Goal: Task Accomplishment & Management: Use online tool/utility

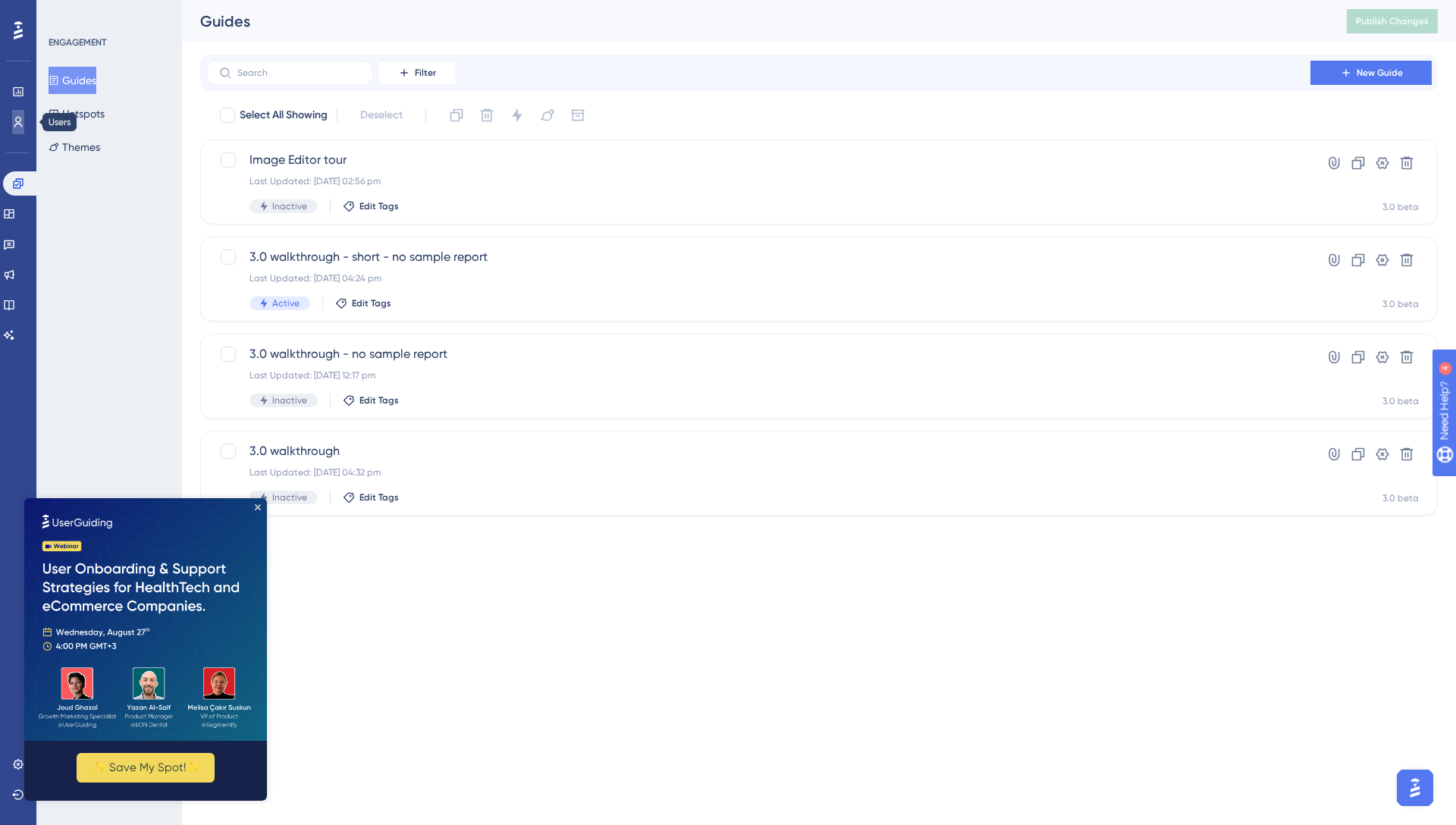
click at [17, 125] on icon at bounding box center [17, 121] width 12 height 12
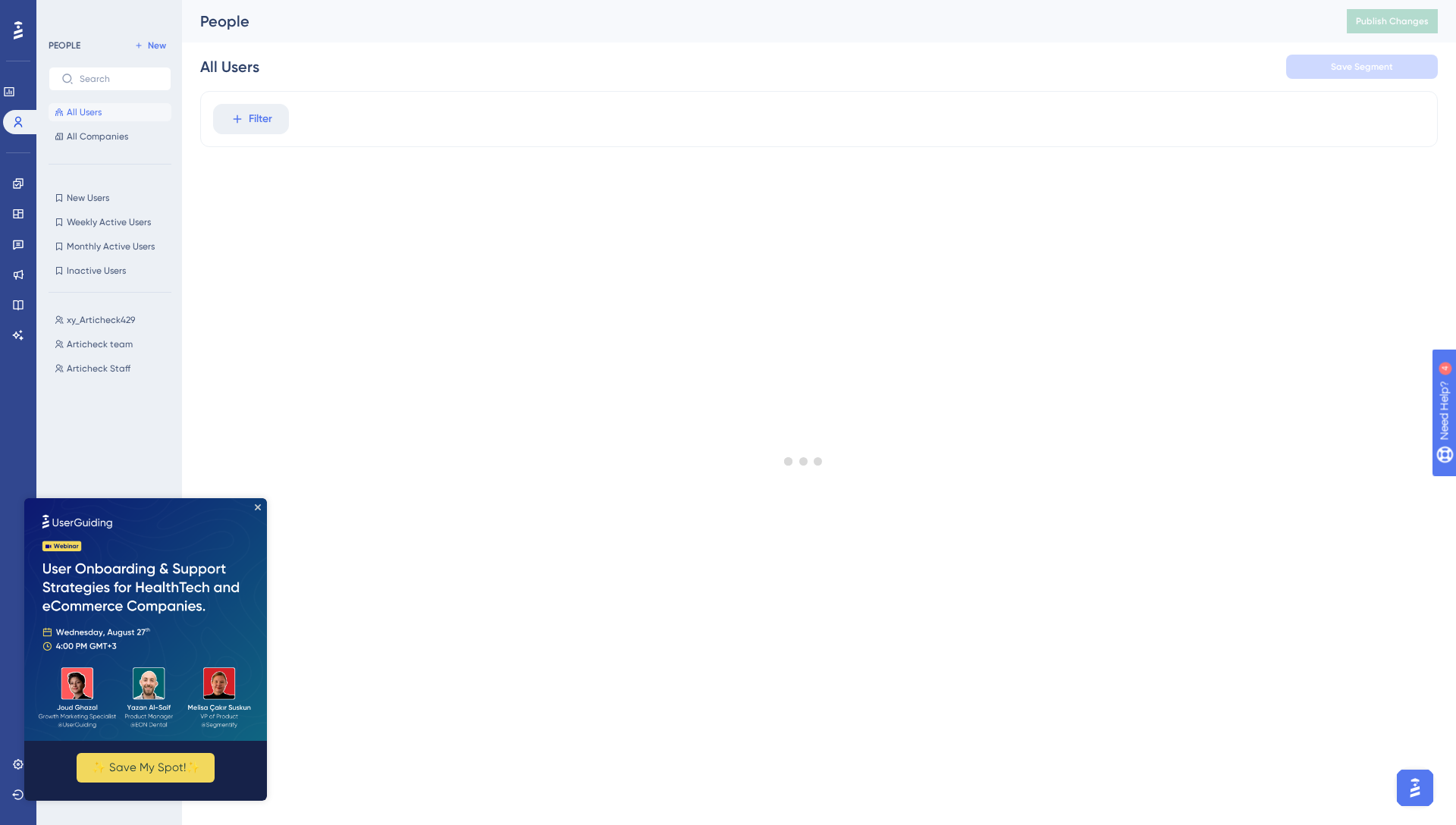
click at [253, 515] on img at bounding box center [146, 619] width 243 height 243
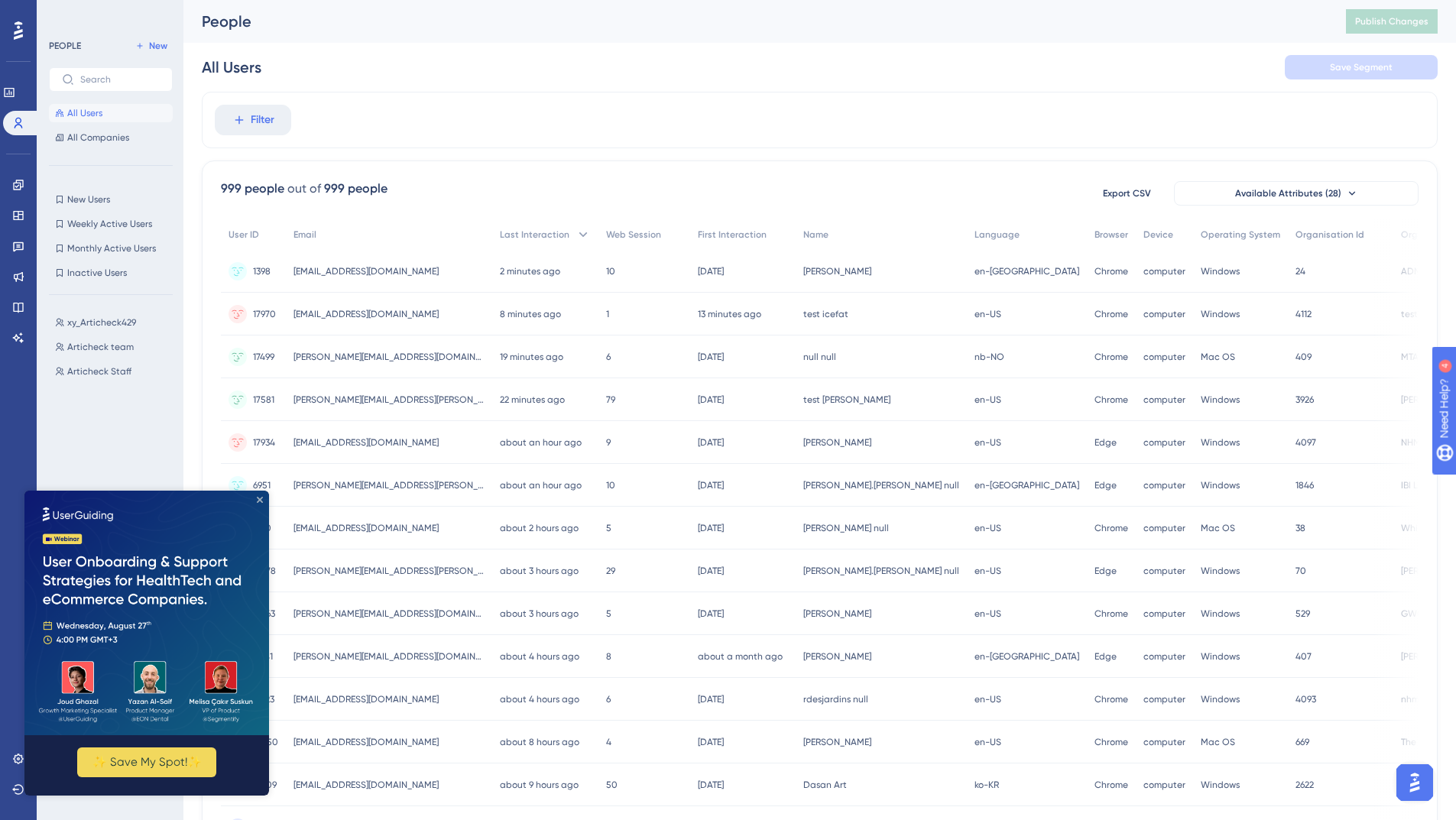
click at [258, 500] on icon "Close Preview" at bounding box center [260, 500] width 6 height 6
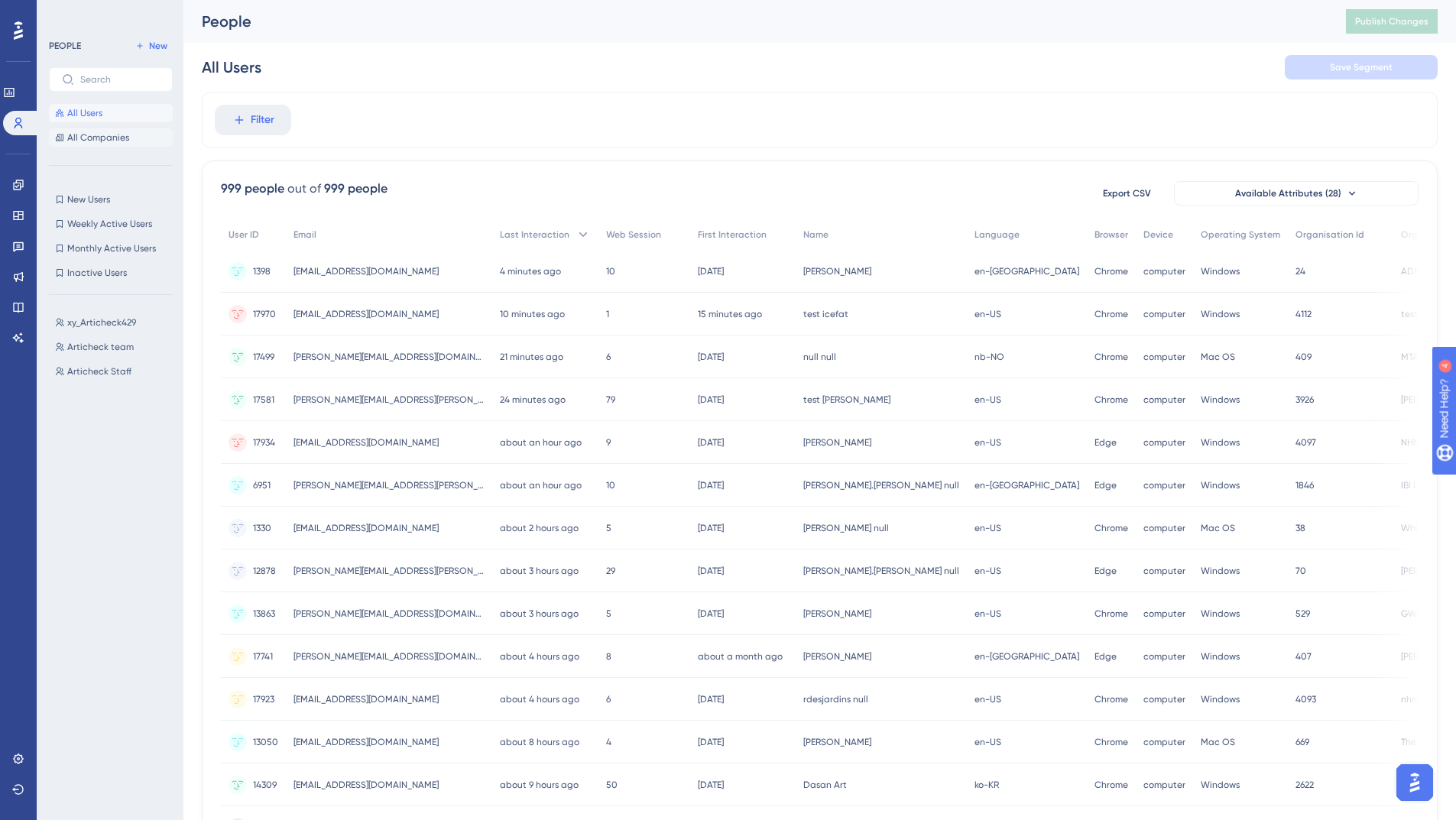
click at [91, 141] on span "All Companies" at bounding box center [99, 137] width 62 height 12
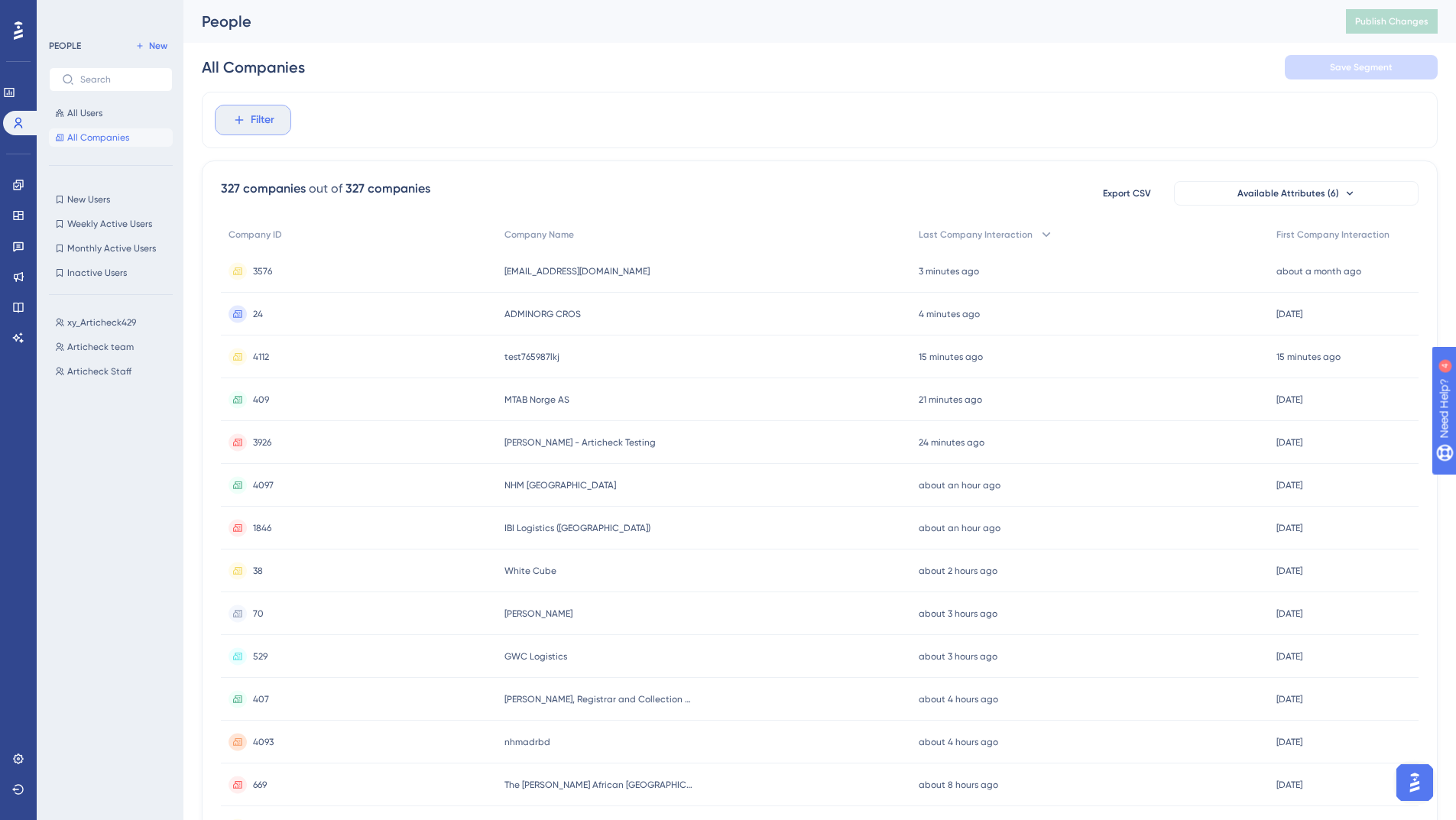
click at [264, 123] on span "Filter" at bounding box center [262, 119] width 24 height 18
click at [300, 262] on span "Company Name" at bounding box center [277, 265] width 80 height 18
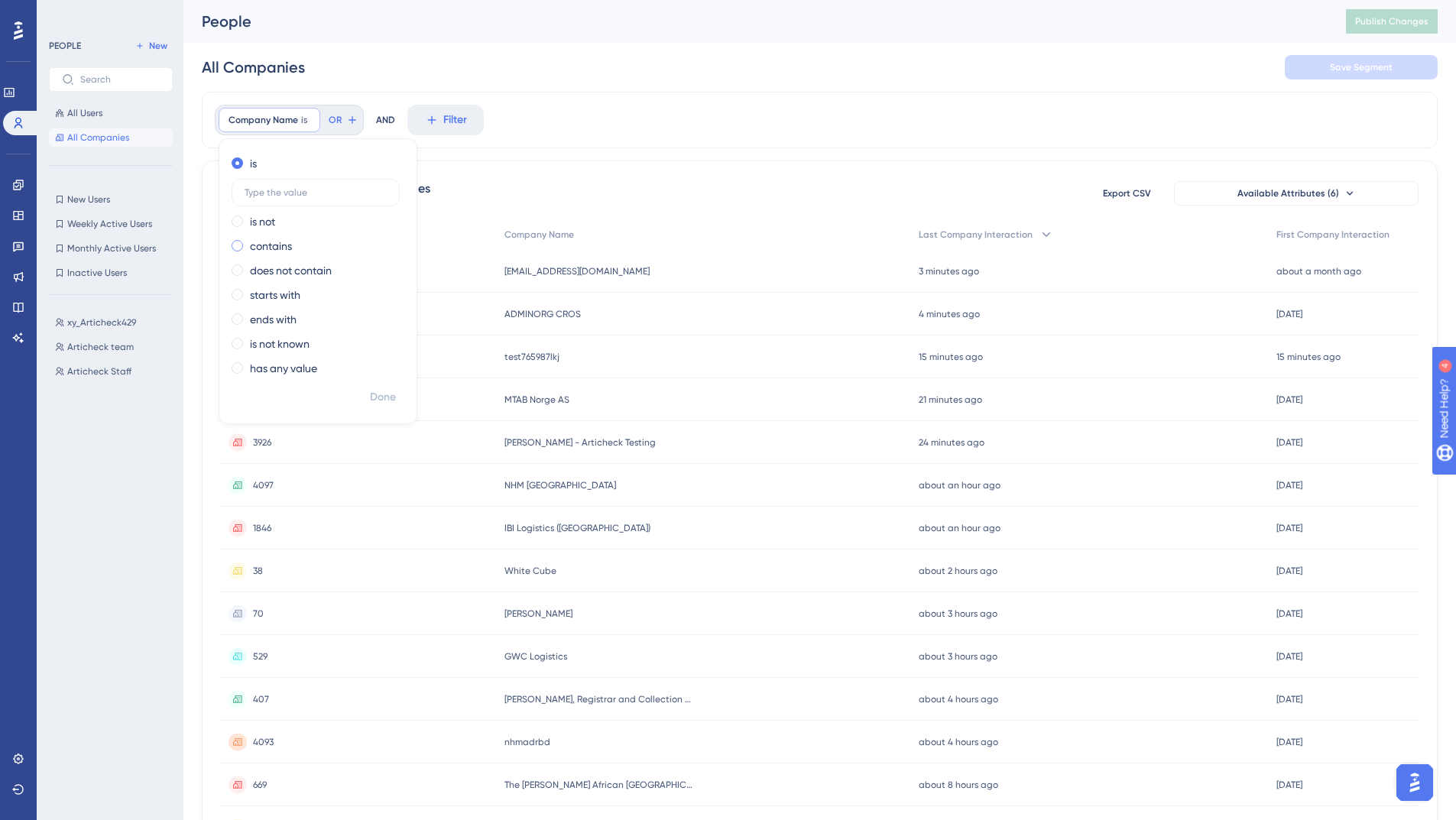
click at [241, 247] on span at bounding box center [237, 246] width 11 height 11
click at [247, 243] on input "radio" at bounding box center [247, 243] width 0 height 0
click at [277, 212] on div "is not" at bounding box center [314, 221] width 166 height 18
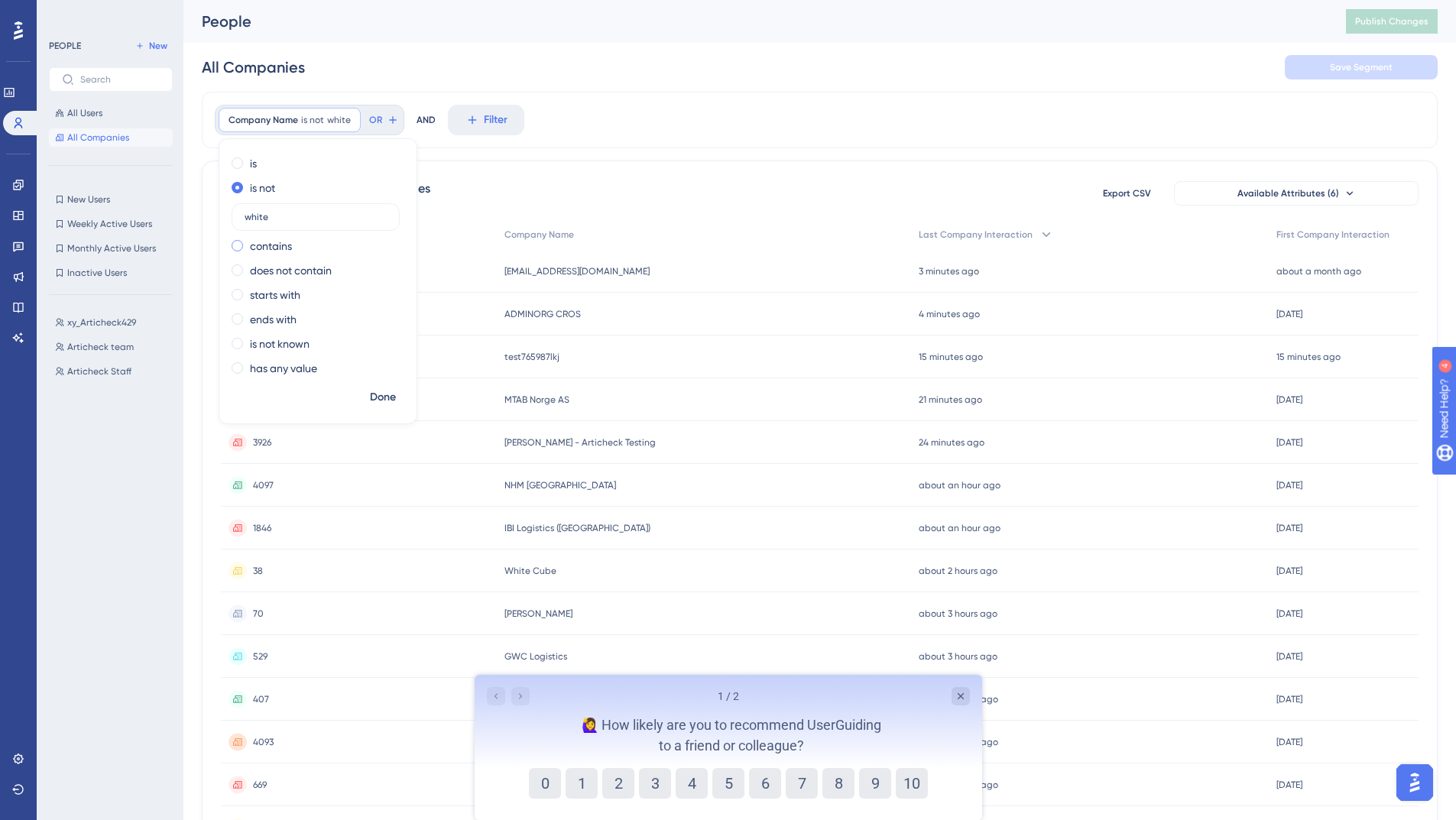
type input "white"
click at [235, 246] on span at bounding box center [237, 246] width 11 height 11
click at [247, 243] on input "radio" at bounding box center [247, 243] width 0 height 0
click at [390, 399] on span "Done" at bounding box center [382, 397] width 26 height 18
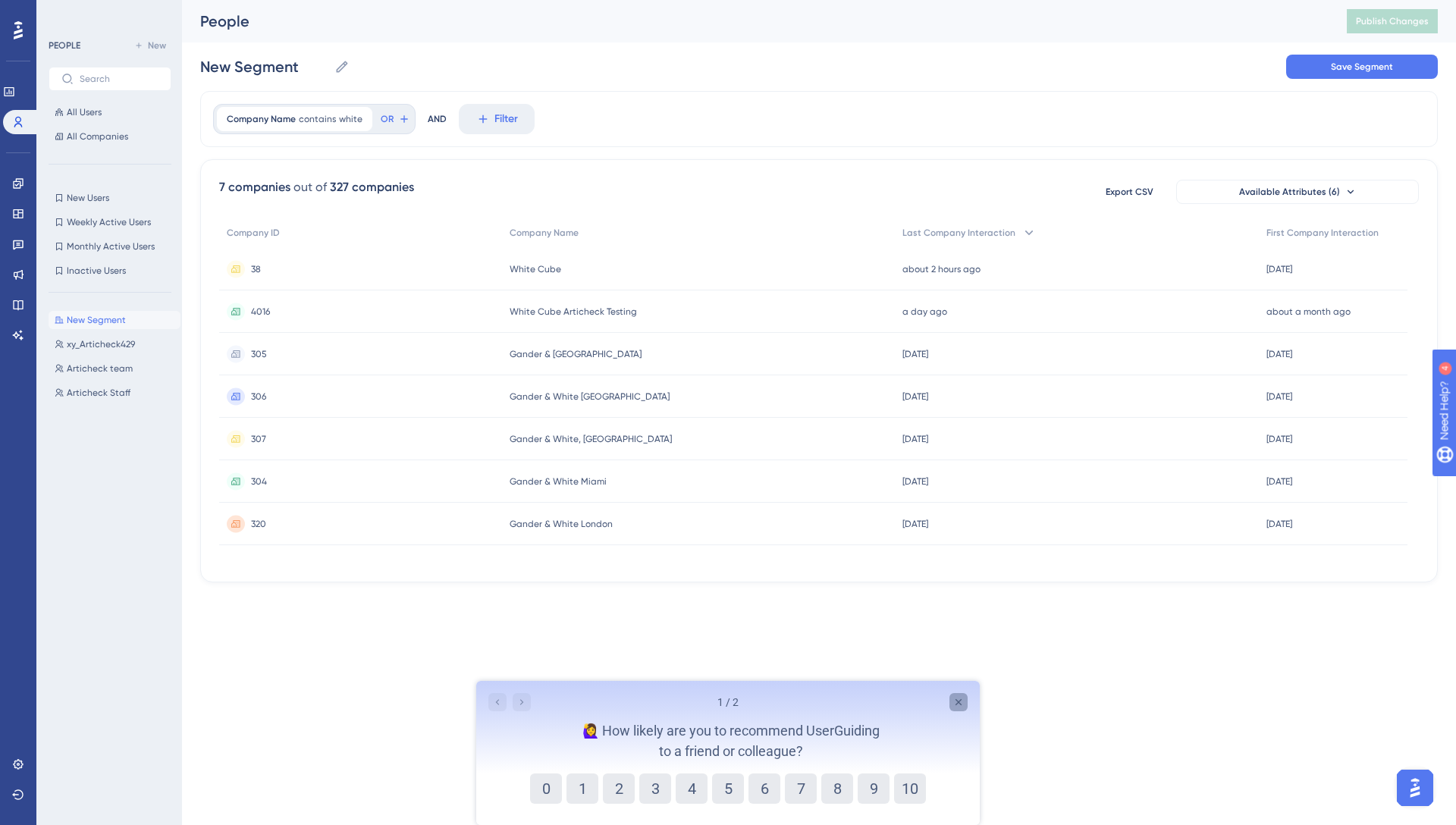
click at [954, 698] on icon "Close survey" at bounding box center [958, 701] width 12 height 12
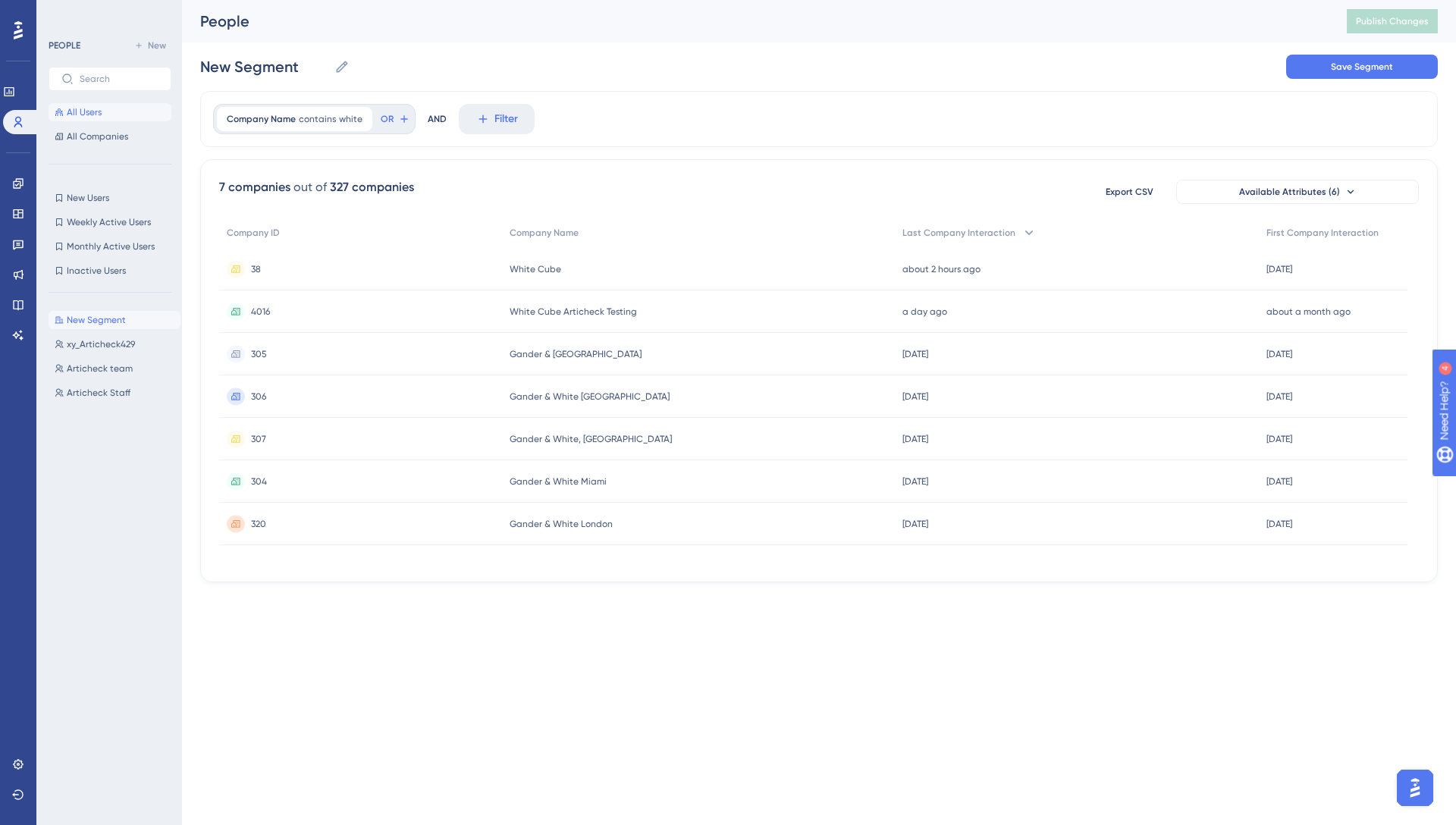
click at [84, 113] on span "All Users" at bounding box center [84, 112] width 35 height 12
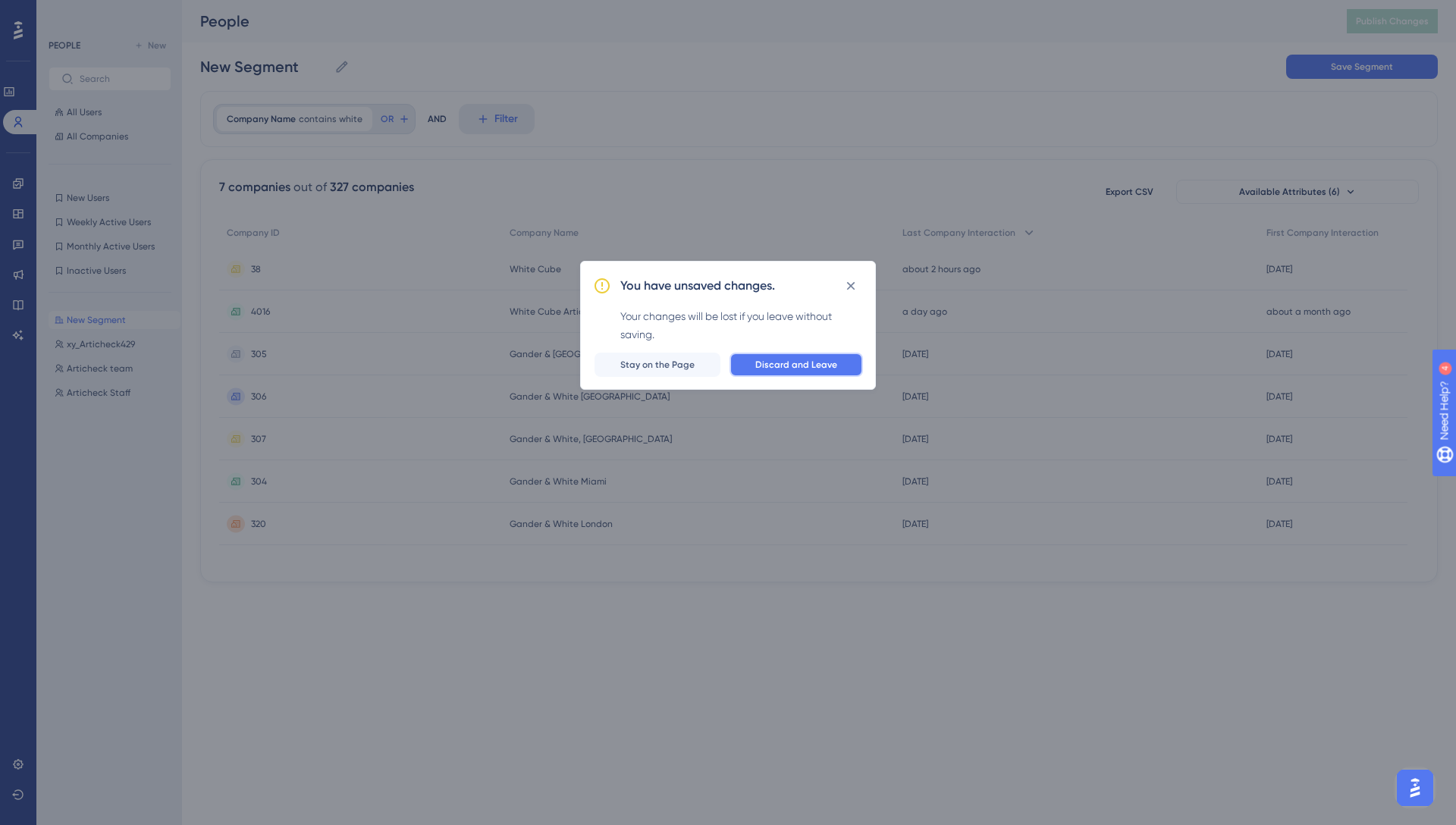
click at [758, 357] on button "Discard and Leave" at bounding box center [795, 364] width 133 height 24
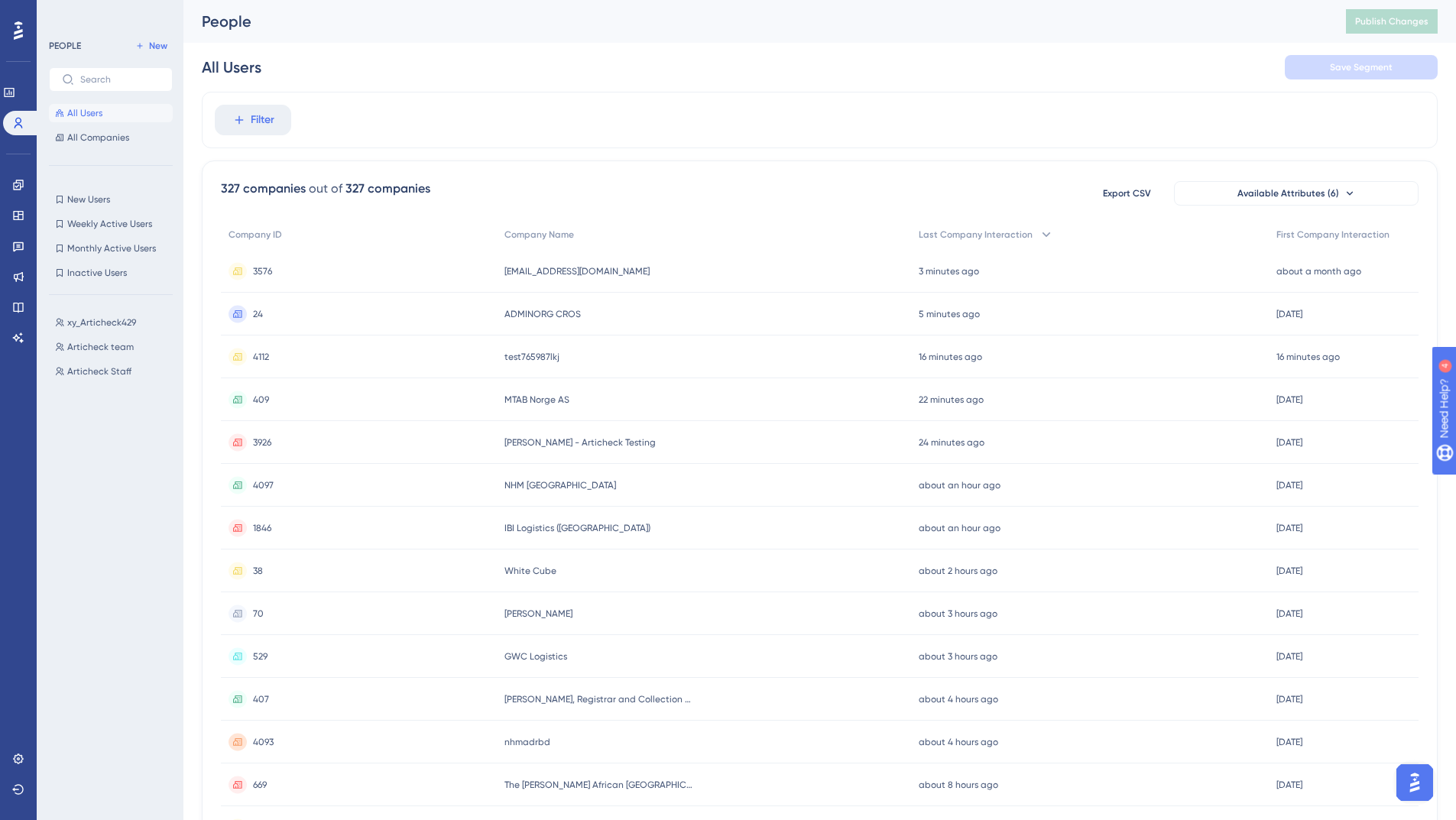
click at [92, 114] on span "All Users" at bounding box center [85, 113] width 35 height 12
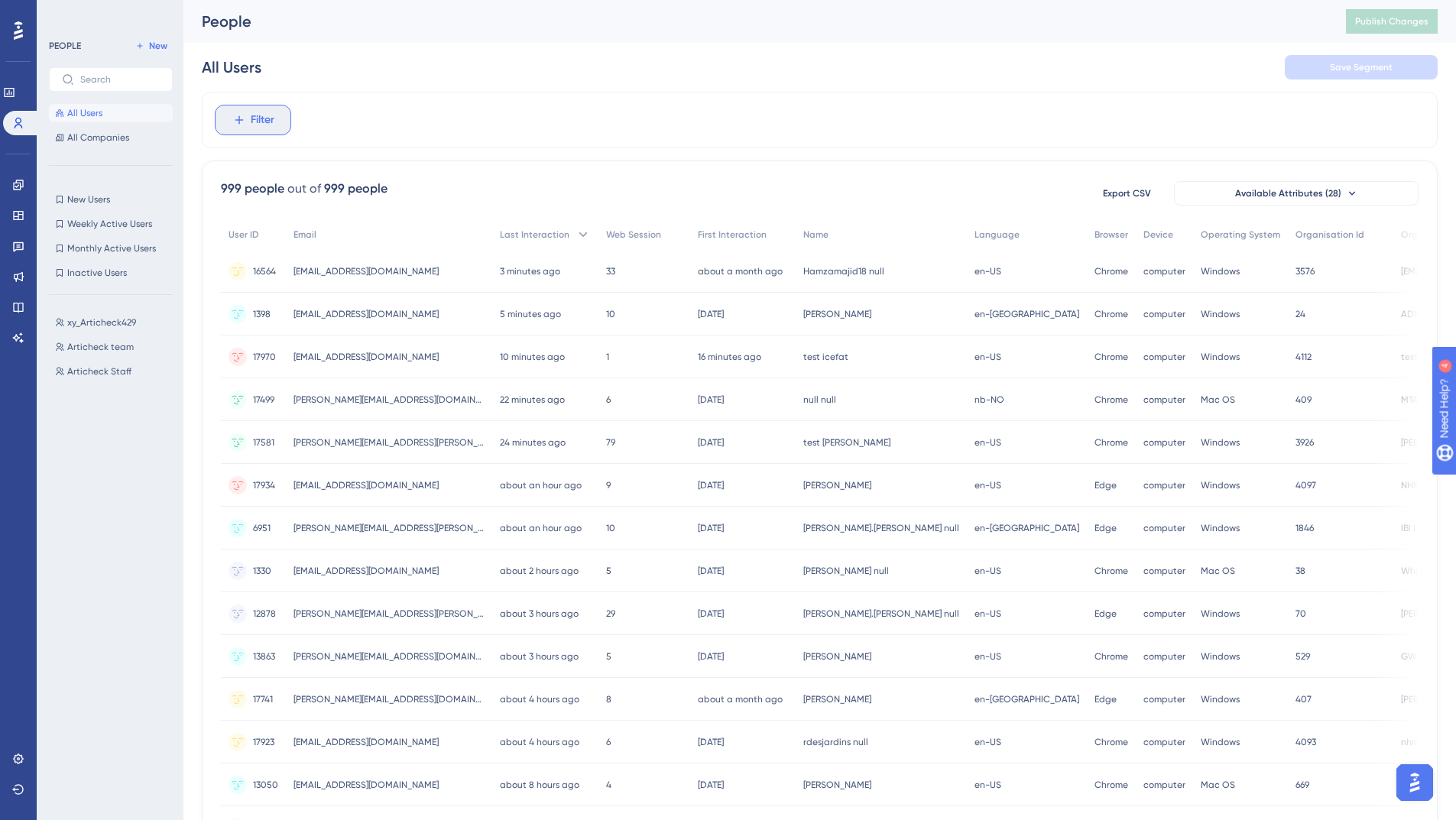
click at [278, 111] on button "Filter" at bounding box center [253, 120] width 76 height 30
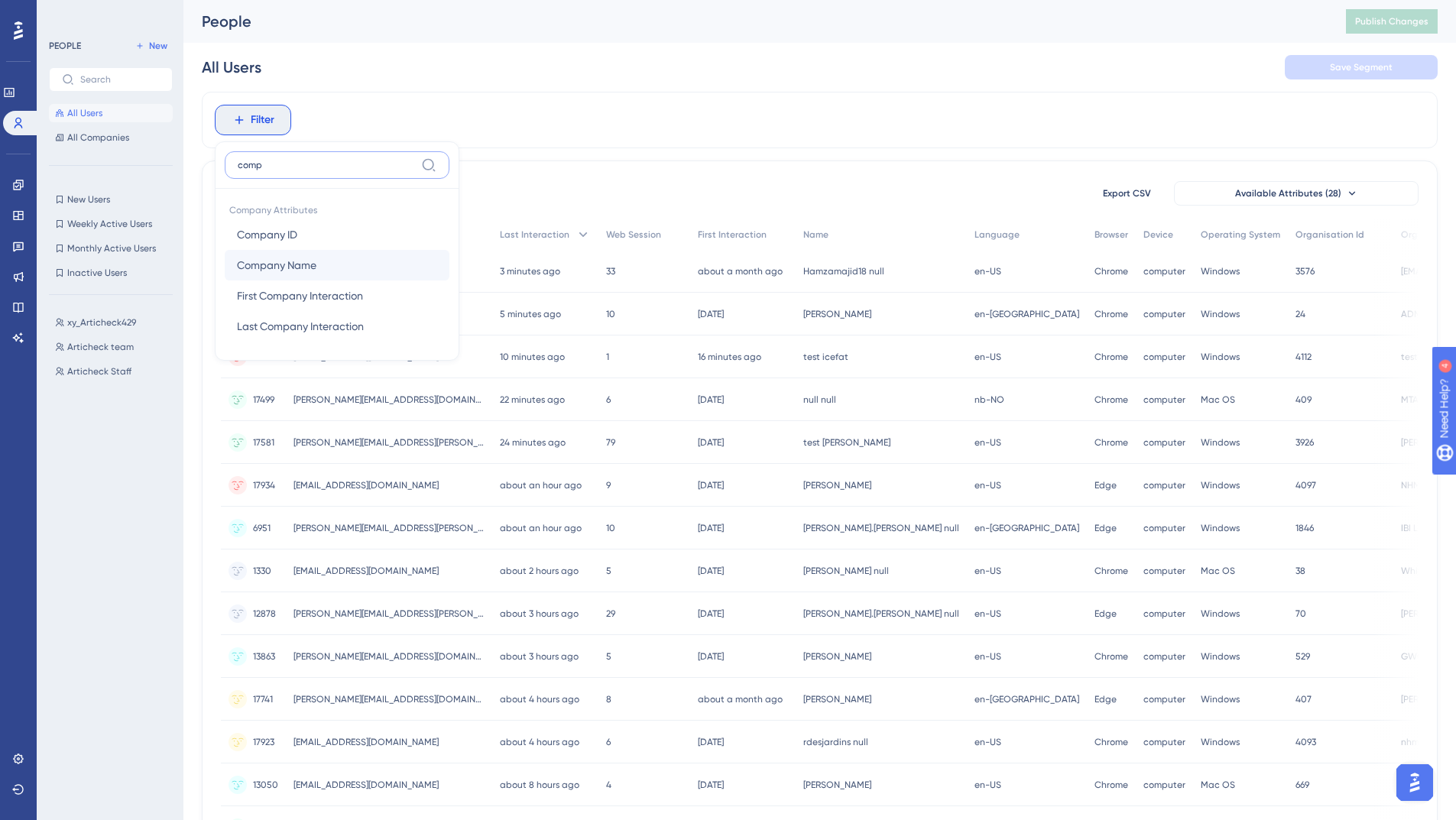
type input "comp"
click at [317, 274] on button "Company Name Company Name" at bounding box center [337, 265] width 225 height 30
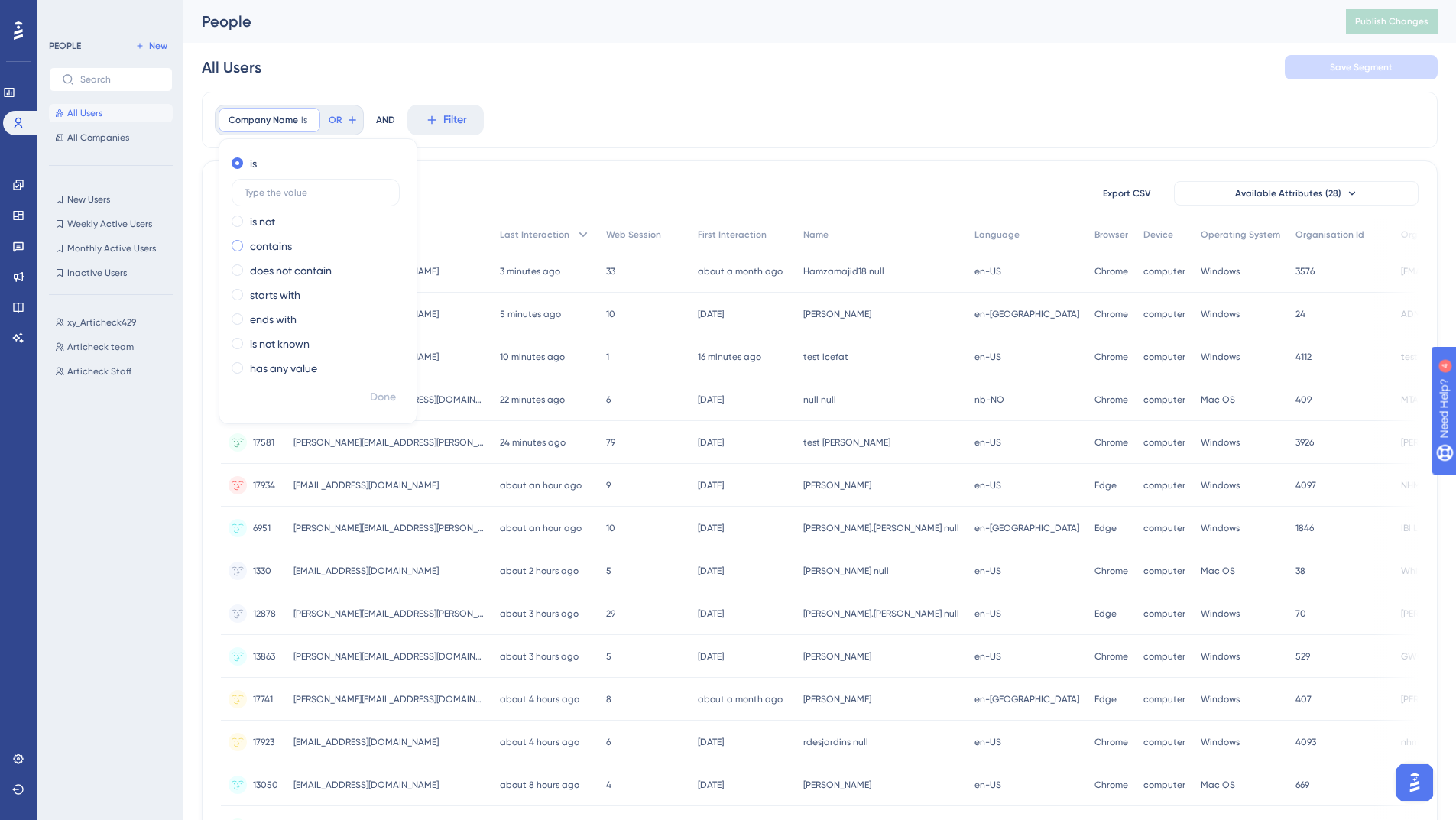
click at [232, 247] on span at bounding box center [237, 246] width 11 height 11
click at [247, 243] on input "radio" at bounding box center [247, 243] width 0 height 0
type input "cube"
click at [377, 395] on span "Done" at bounding box center [382, 397] width 26 height 18
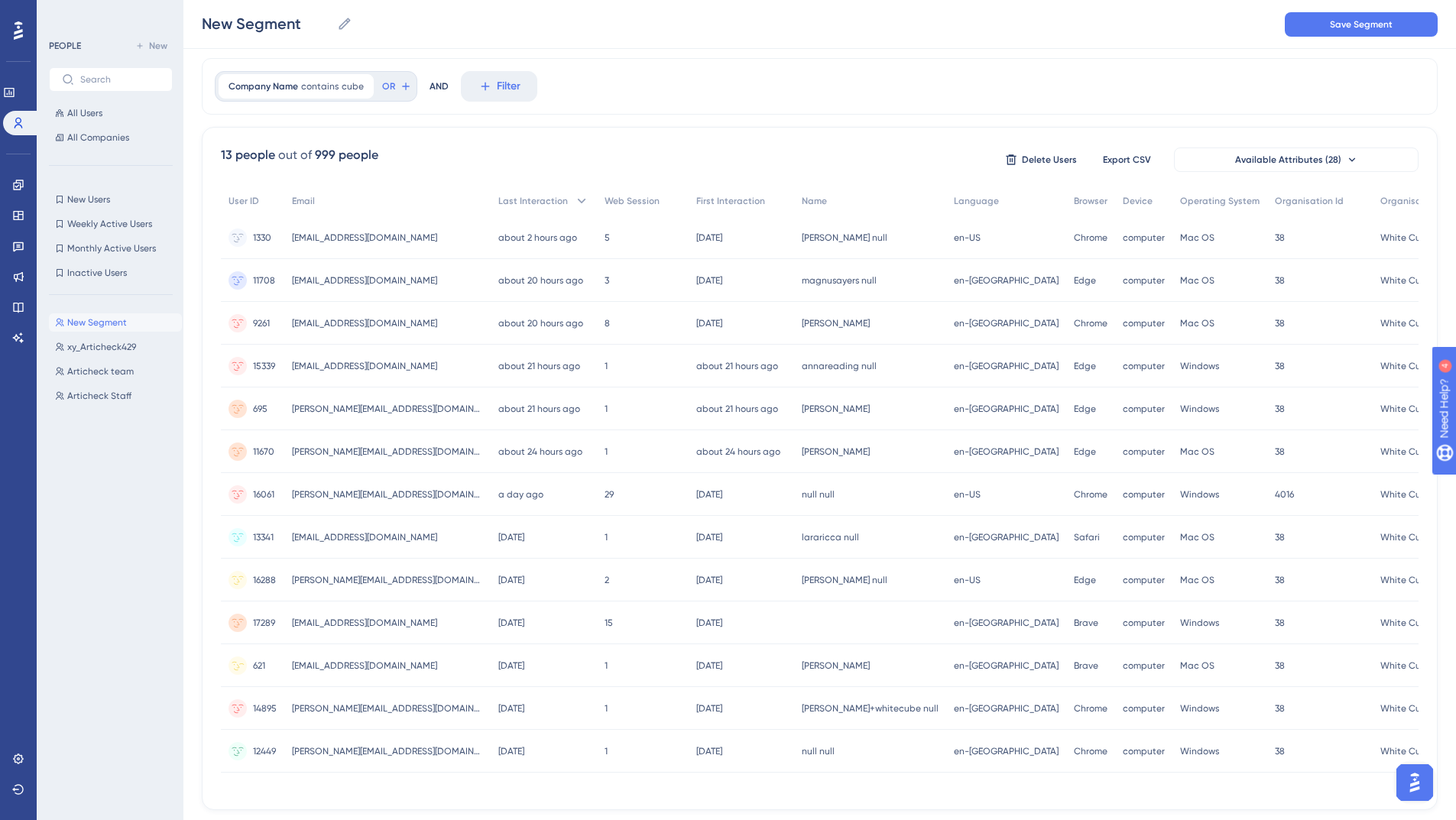
scroll to position [18, 0]
